Goal: Transaction & Acquisition: Purchase product/service

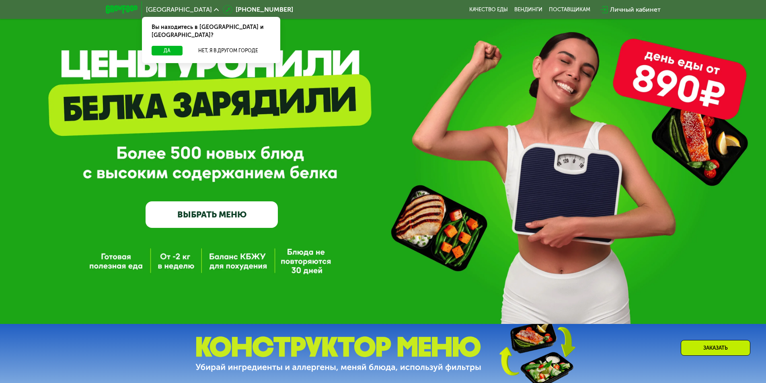
scroll to position [121, 0]
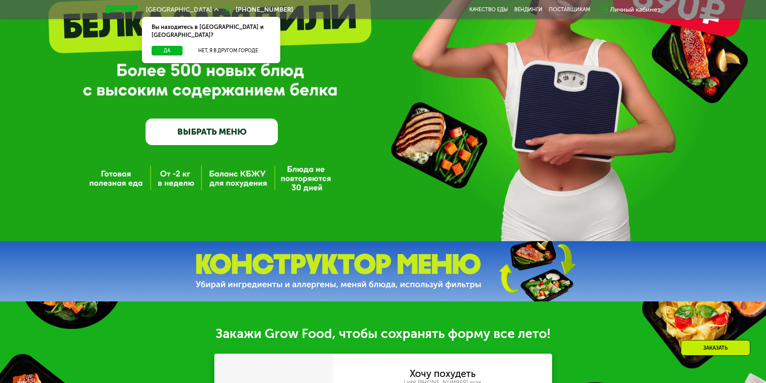
click at [244, 128] on link "ВЫБРАТЬ МЕНЮ" at bounding box center [212, 132] width 132 height 27
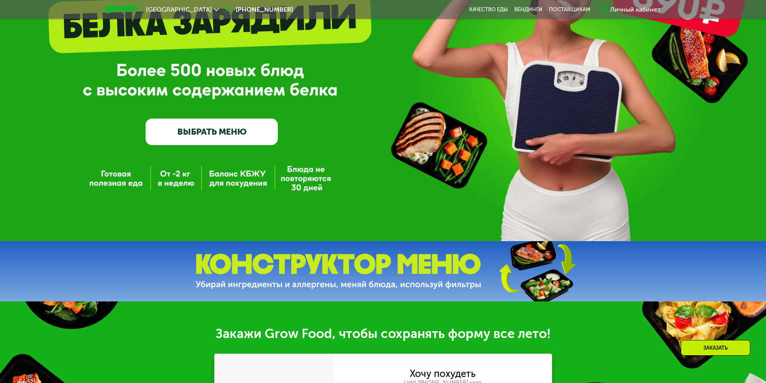
click at [228, 132] on link "ВЫБРАТЬ МЕНЮ" at bounding box center [212, 132] width 132 height 27
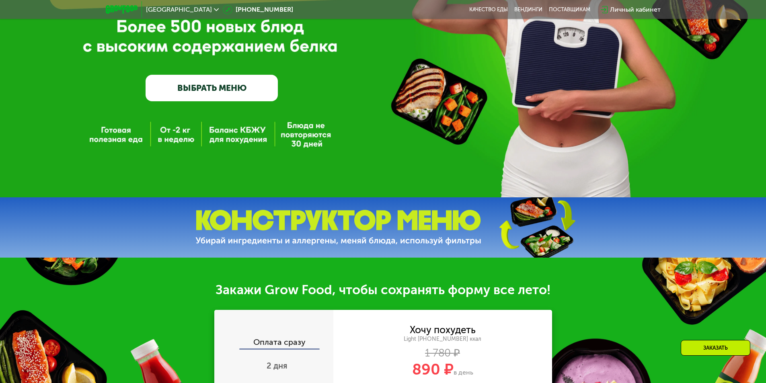
scroll to position [161, 0]
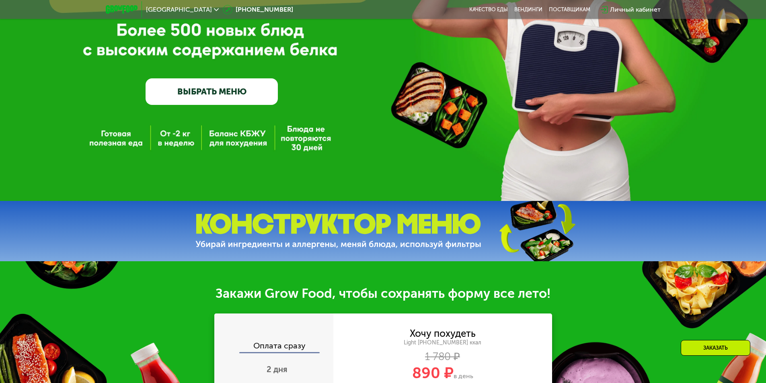
click at [227, 94] on link "ВЫБРАТЬ МЕНЮ" at bounding box center [212, 91] width 132 height 27
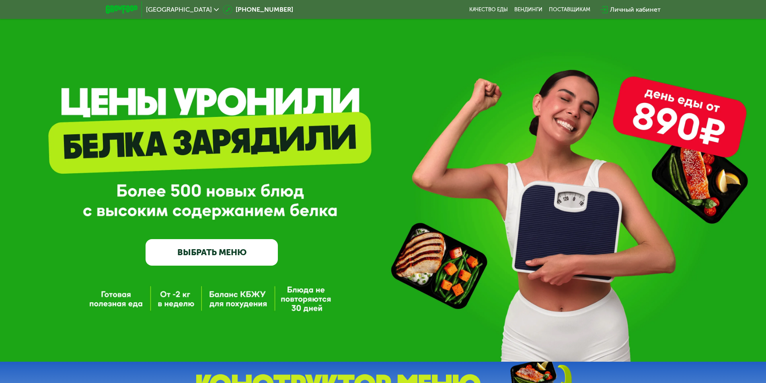
click at [215, 256] on link "ВЫБРАТЬ МЕНЮ" at bounding box center [212, 252] width 132 height 27
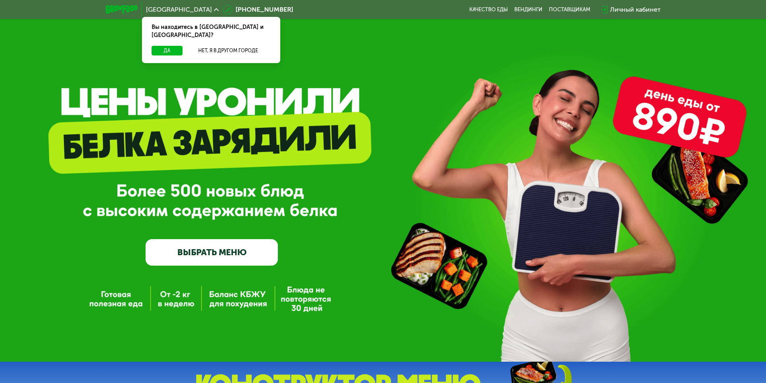
click at [212, 249] on link "ВЫБРАТЬ МЕНЮ" at bounding box center [212, 252] width 132 height 27
click at [168, 46] on button "Да" at bounding box center [167, 51] width 31 height 10
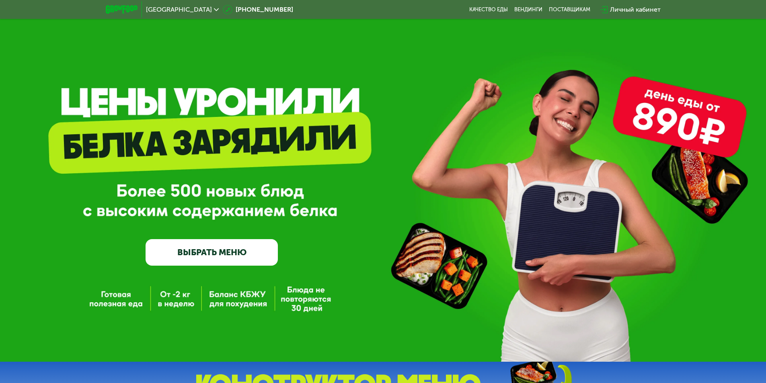
click at [212, 256] on link "ВЫБРАТЬ МЕНЮ" at bounding box center [212, 252] width 132 height 27
click at [314, 283] on div "GrowFood — доставка правильного питания ВЫБРАТЬ МЕНЮ" at bounding box center [383, 181] width 766 height 362
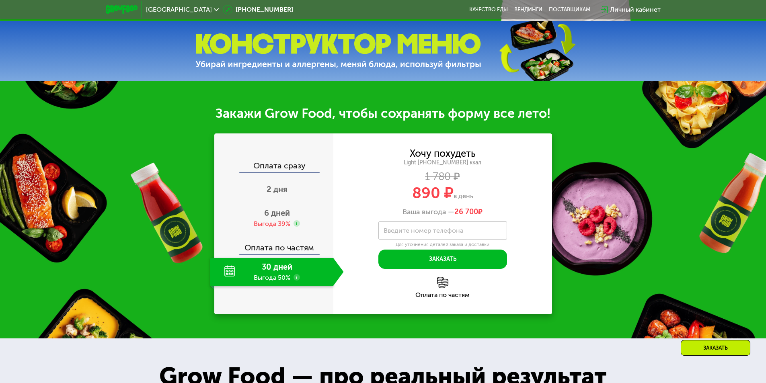
scroll to position [362, 0]
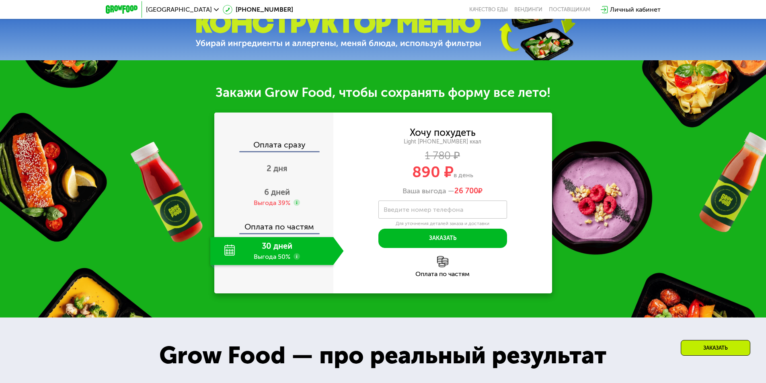
click at [371, 39] on img at bounding box center [338, 30] width 286 height 36
click at [283, 255] on div "30 дней Выгода 50%" at bounding box center [271, 251] width 123 height 28
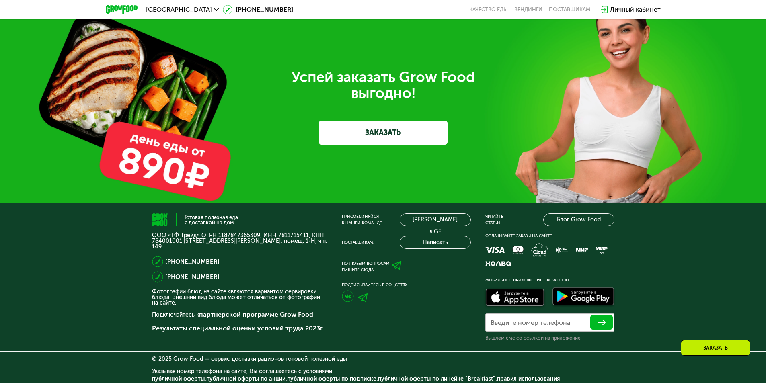
scroll to position [2048, 0]
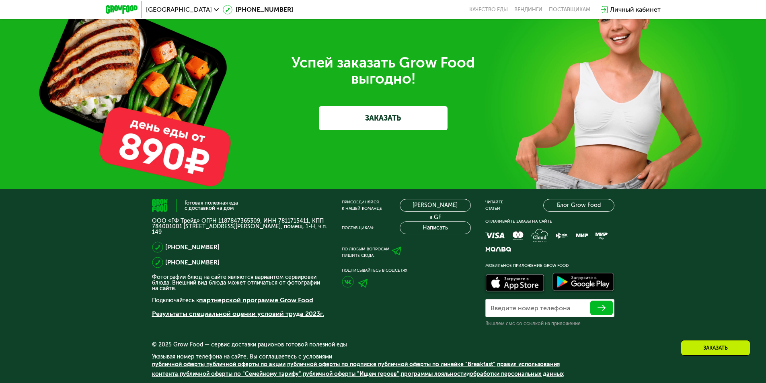
click at [390, 113] on link "ЗАКАЗАТЬ" at bounding box center [383, 118] width 129 height 24
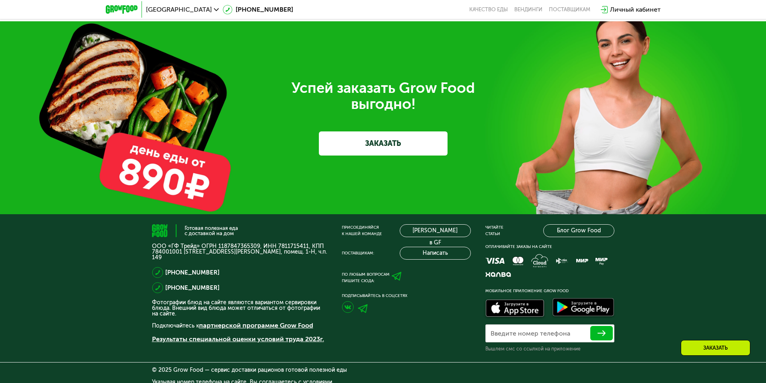
click at [386, 117] on div "Успей заказать Grow Food выгодно! ЗАКАЗАТЬ" at bounding box center [383, 117] width 766 height 193
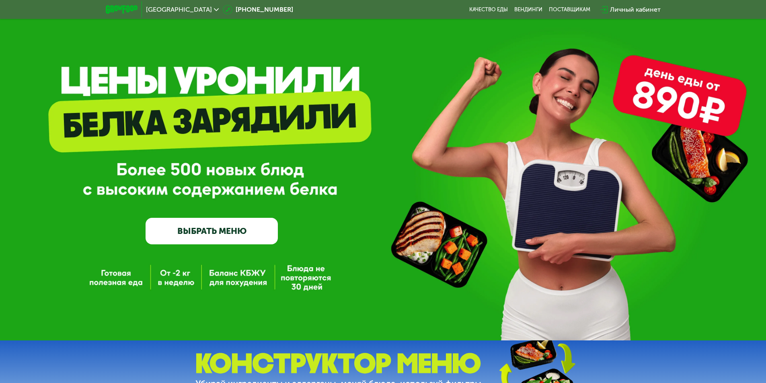
scroll to position [0, 0]
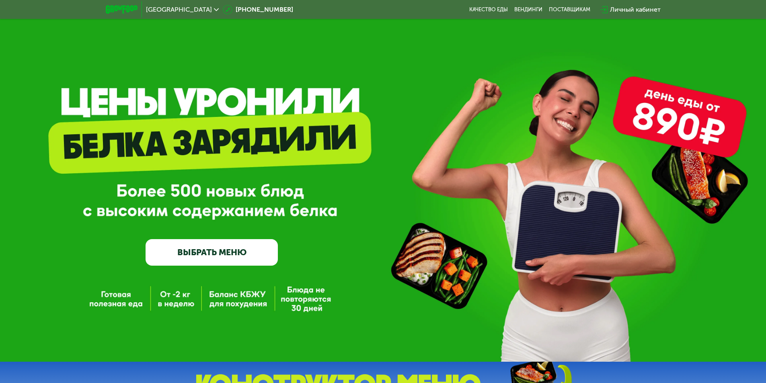
click at [208, 252] on link "ВЫБРАТЬ МЕНЮ" at bounding box center [212, 252] width 132 height 27
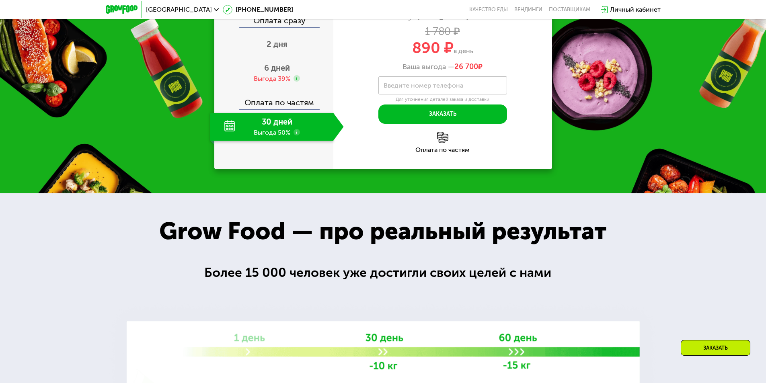
scroll to position [683, 0]
